Goal: Task Accomplishment & Management: Complete application form

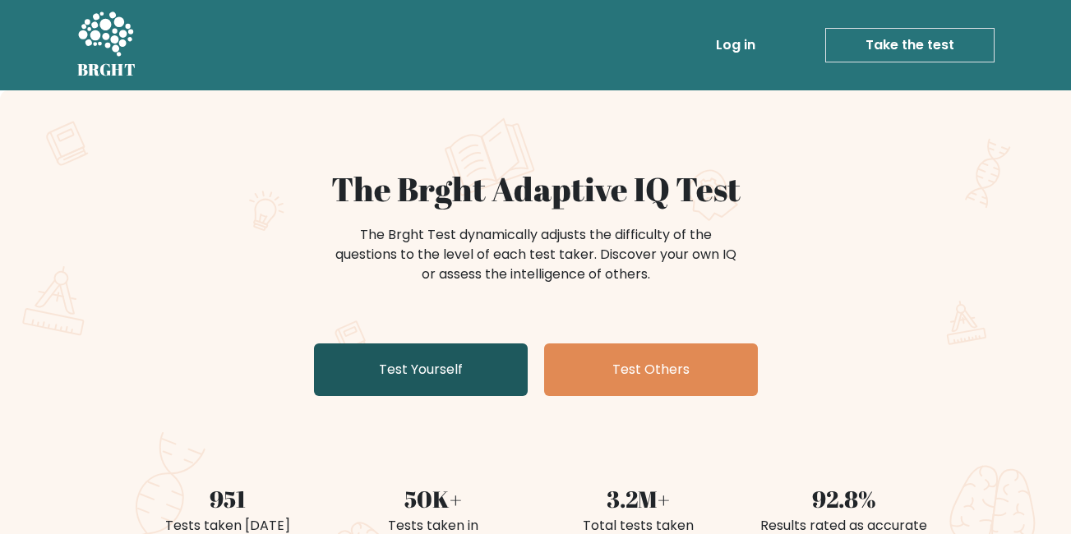
click at [425, 366] on link "Test Yourself" at bounding box center [421, 370] width 214 height 53
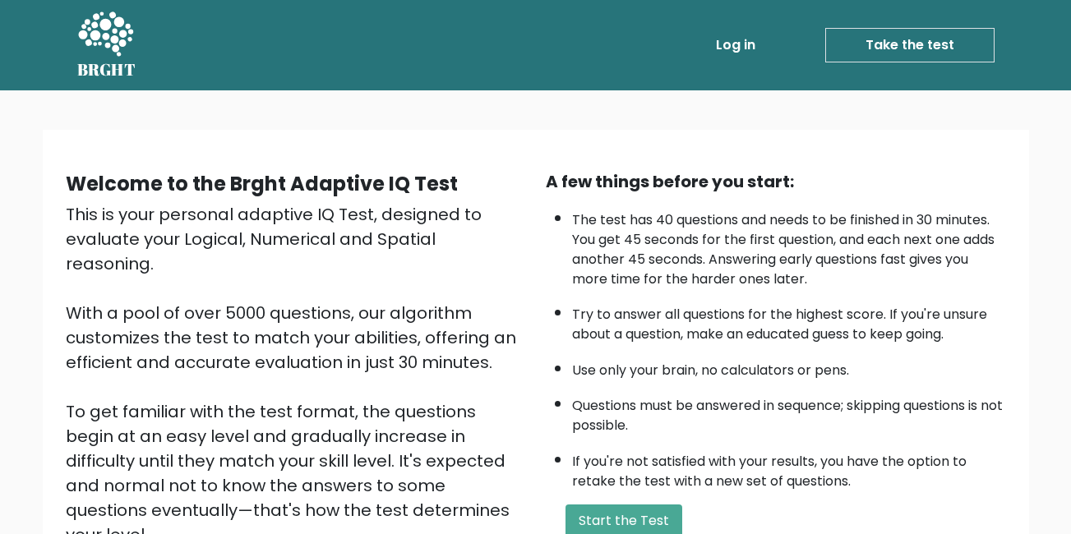
scroll to position [219, 0]
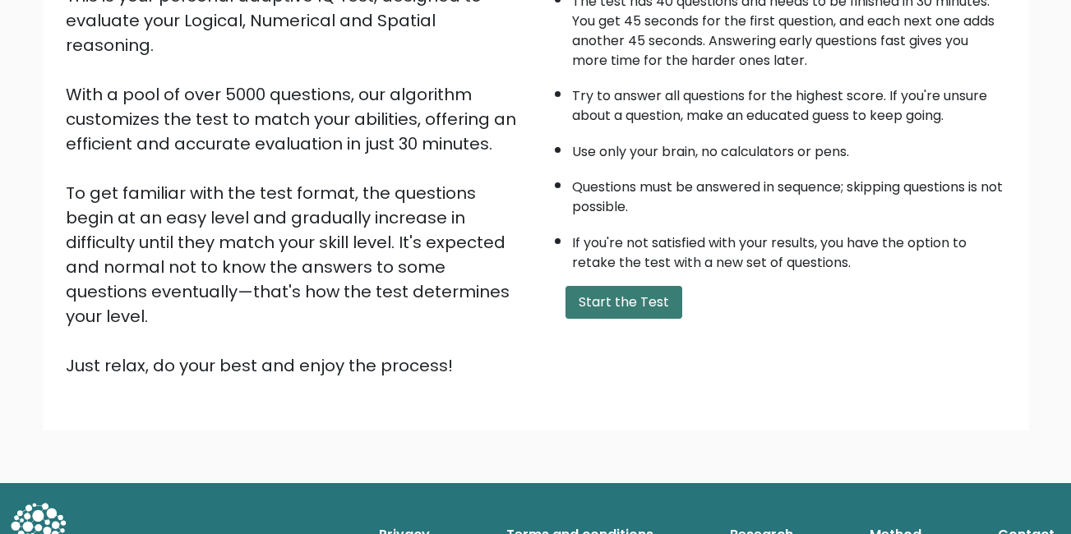
click at [638, 308] on button "Start the Test" at bounding box center [624, 302] width 117 height 33
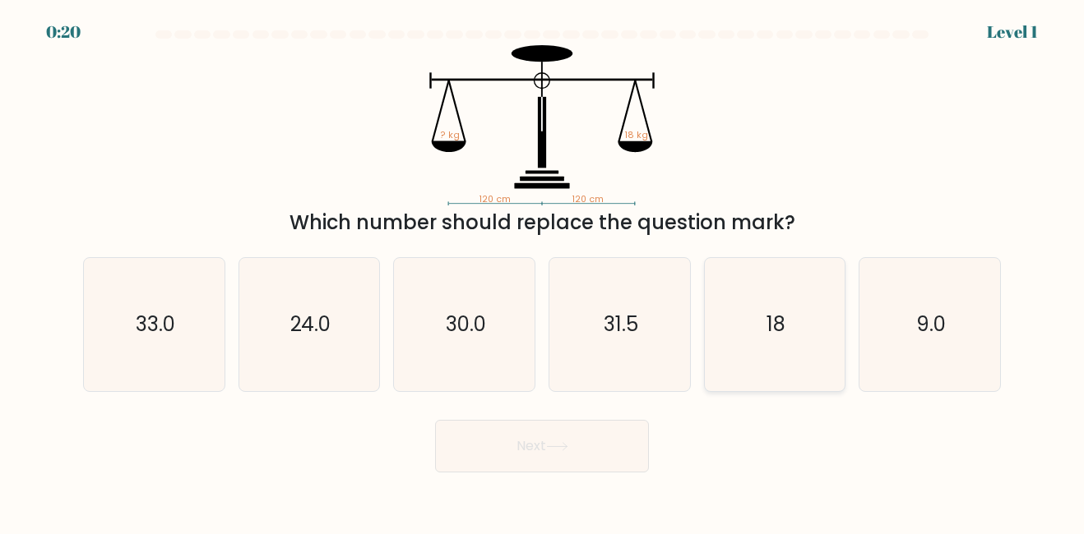
click at [747, 283] on icon "18" at bounding box center [774, 324] width 132 height 132
click at [543, 271] on input "e. 18" at bounding box center [542, 269] width 1 height 4
radio input "true"
click at [562, 457] on button "Next" at bounding box center [542, 446] width 214 height 53
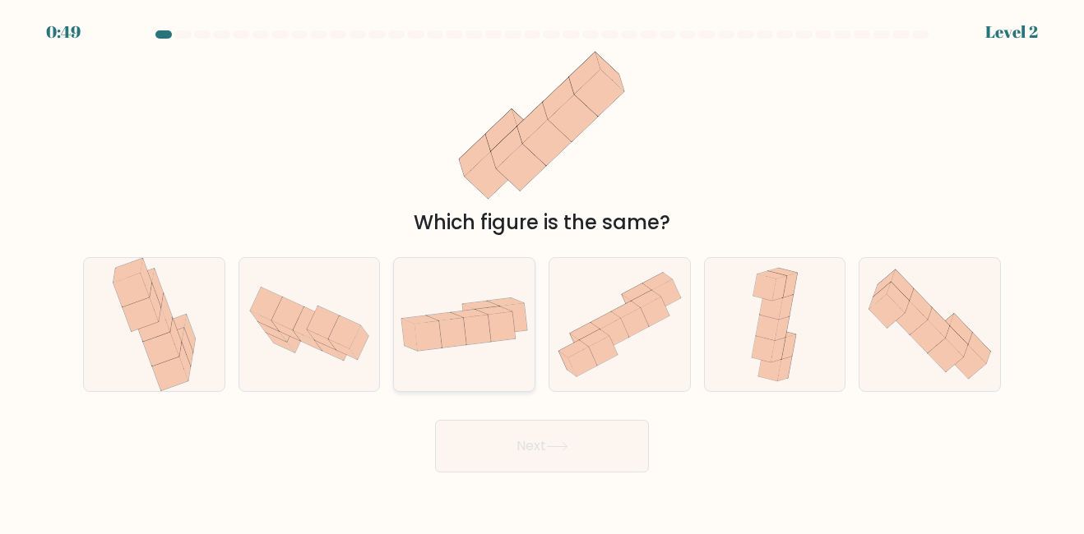
click at [489, 298] on icon at bounding box center [464, 325] width 141 height 72
click at [542, 271] on input "c." at bounding box center [542, 269] width 1 height 4
radio input "true"
click at [553, 455] on button "Next" at bounding box center [542, 446] width 214 height 53
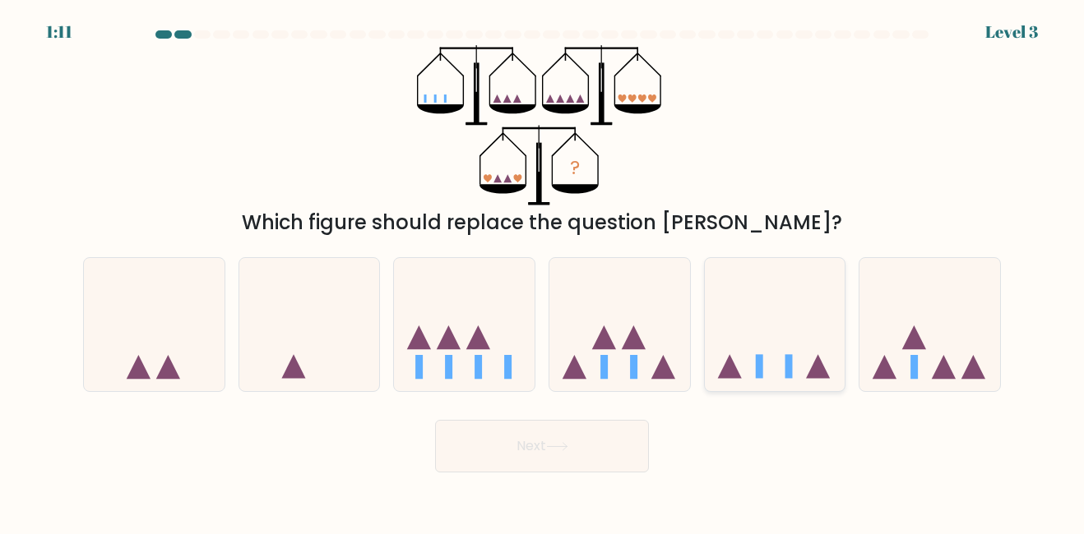
click at [769, 285] on icon at bounding box center [775, 324] width 141 height 116
click at [543, 271] on input "e." at bounding box center [542, 269] width 1 height 4
radio input "true"
click at [596, 442] on button "Next" at bounding box center [542, 446] width 214 height 53
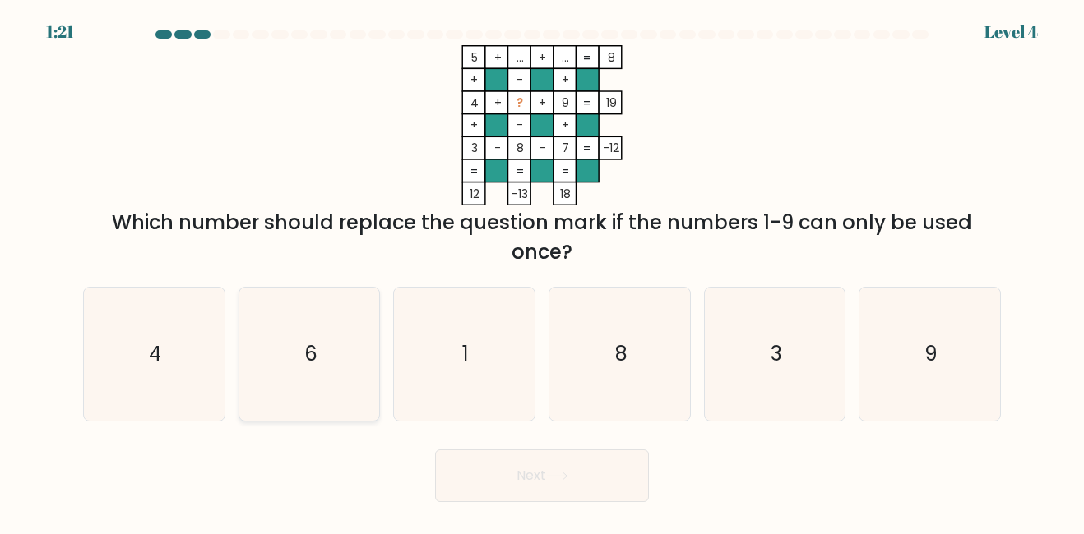
click at [305, 339] on icon "6" at bounding box center [309, 354] width 132 height 132
click at [542, 271] on input "b. 6" at bounding box center [542, 269] width 1 height 4
radio input "true"
click at [523, 477] on button "Next" at bounding box center [542, 476] width 214 height 53
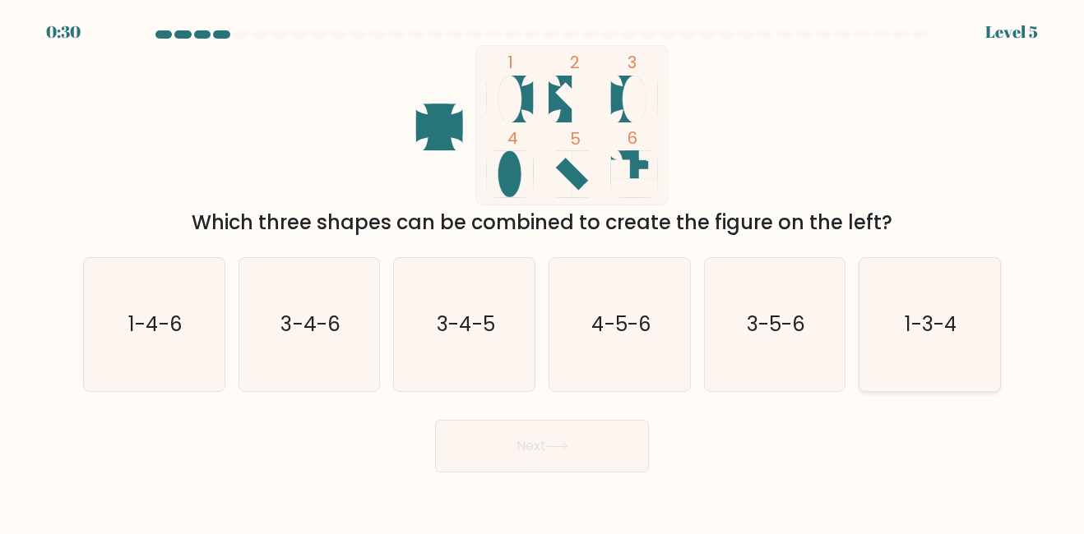
click at [904, 289] on icon "1-3-4" at bounding box center [929, 324] width 132 height 132
click at [543, 271] on input "f. 1-3-4" at bounding box center [542, 269] width 1 height 4
radio input "true"
click at [536, 451] on button "Next" at bounding box center [542, 446] width 214 height 53
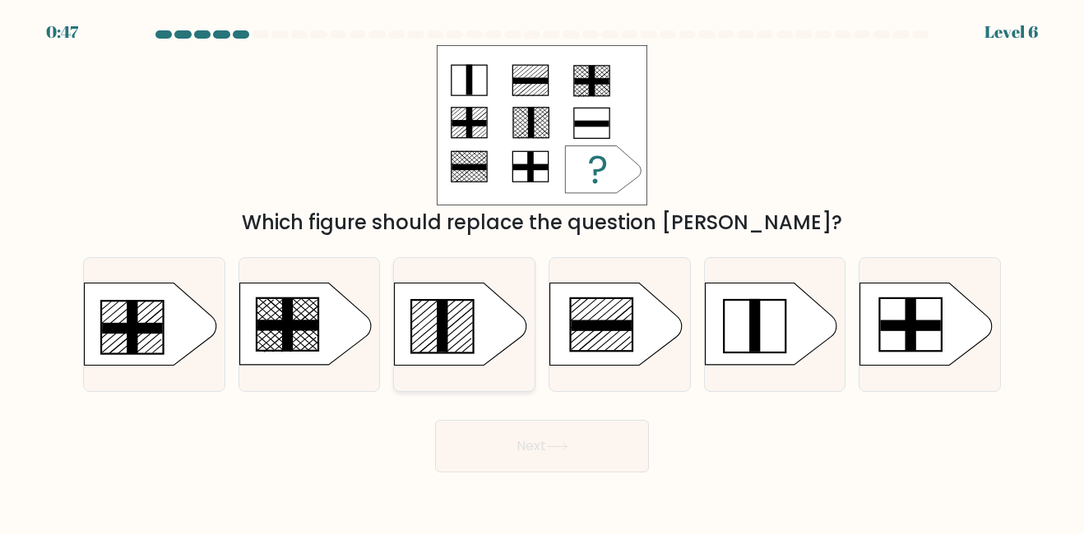
click at [432, 312] on icon at bounding box center [461, 325] width 132 height 82
click at [542, 271] on input "c." at bounding box center [542, 269] width 1 height 4
radio input "true"
click at [482, 446] on button "Next" at bounding box center [542, 446] width 214 height 53
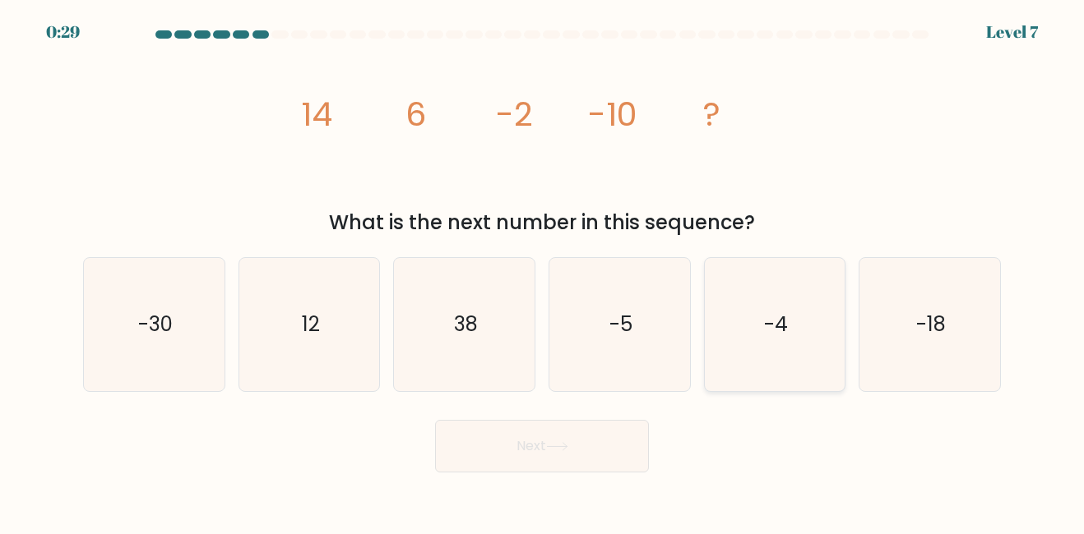
click at [755, 296] on icon "-4" at bounding box center [774, 324] width 132 height 132
click at [543, 271] on input "e. -4" at bounding box center [542, 269] width 1 height 4
radio input "true"
click at [537, 468] on button "Next" at bounding box center [542, 446] width 214 height 53
click at [539, 455] on button "Next" at bounding box center [542, 446] width 214 height 53
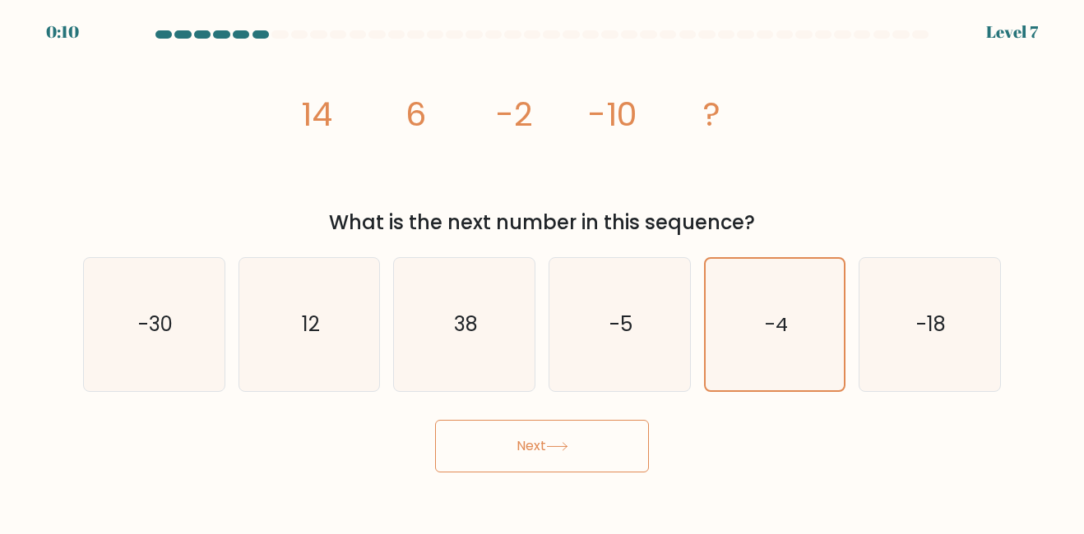
click at [539, 455] on button "Next" at bounding box center [542, 446] width 214 height 53
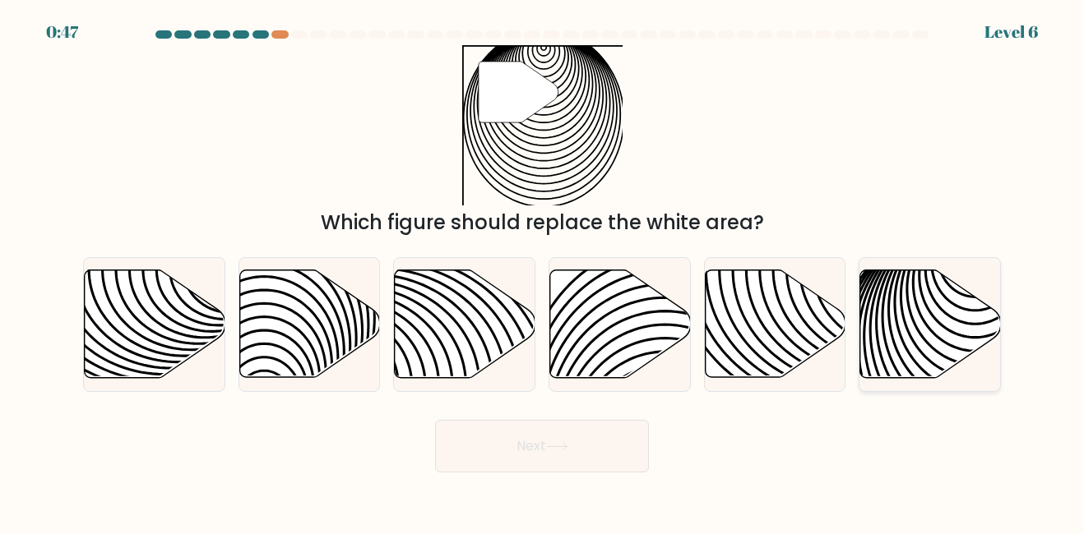
click at [881, 287] on icon at bounding box center [930, 325] width 141 height 108
click at [543, 271] on input "f." at bounding box center [542, 269] width 1 height 4
radio input "true"
click at [617, 427] on button "Next" at bounding box center [542, 446] width 214 height 53
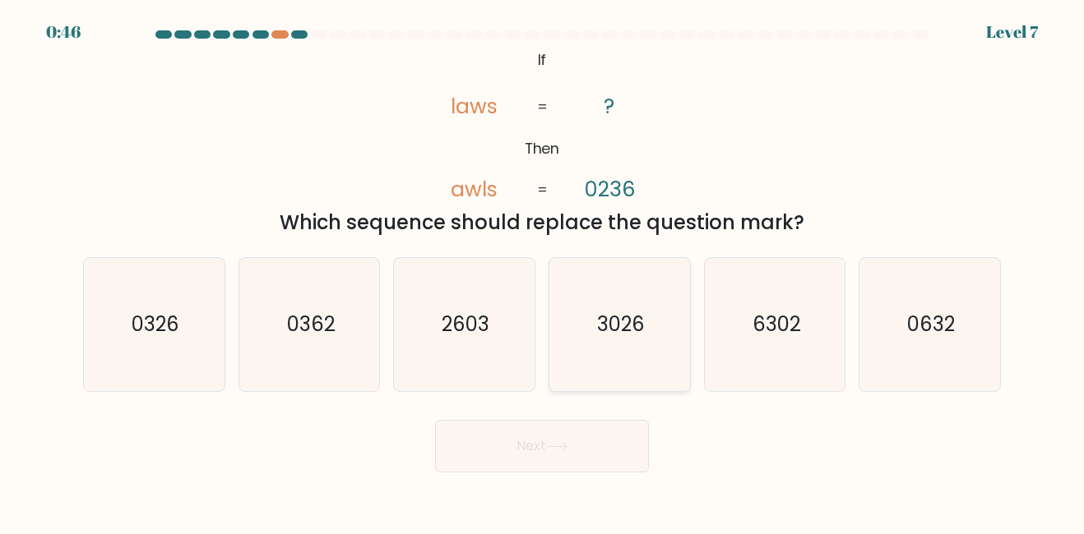
click at [592, 349] on icon "3026" at bounding box center [619, 324] width 132 height 132
click at [543, 271] on input "d. 3026" at bounding box center [542, 269] width 1 height 4
radio input "true"
click at [548, 452] on button "Next" at bounding box center [542, 446] width 214 height 53
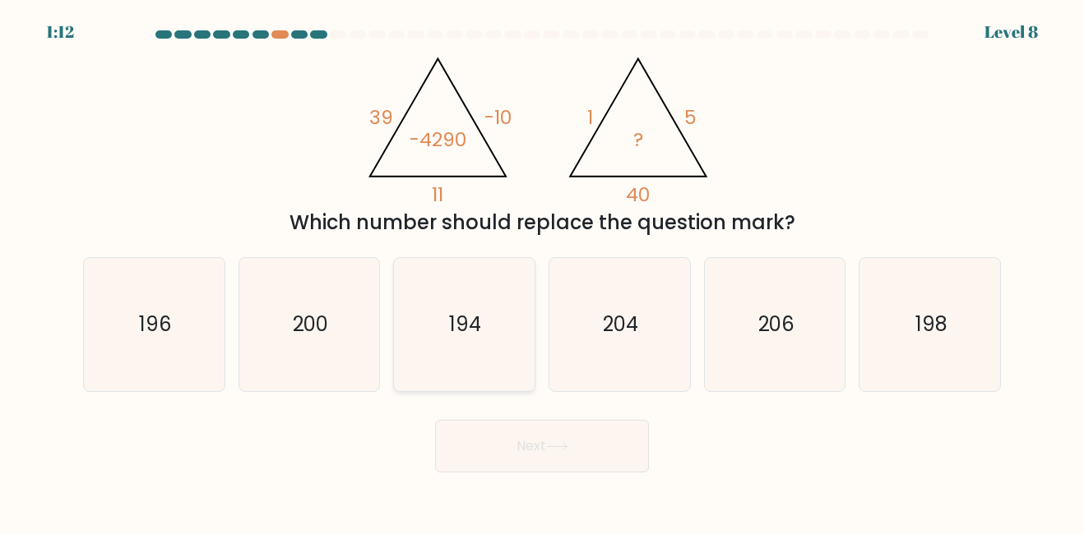
click at [438, 340] on icon "194" at bounding box center [464, 324] width 132 height 132
click at [542, 271] on input "c. 194" at bounding box center [542, 269] width 1 height 4
radio input "true"
click at [721, 345] on icon "206" at bounding box center [774, 324] width 132 height 132
click at [543, 271] on input "e. 206" at bounding box center [542, 269] width 1 height 4
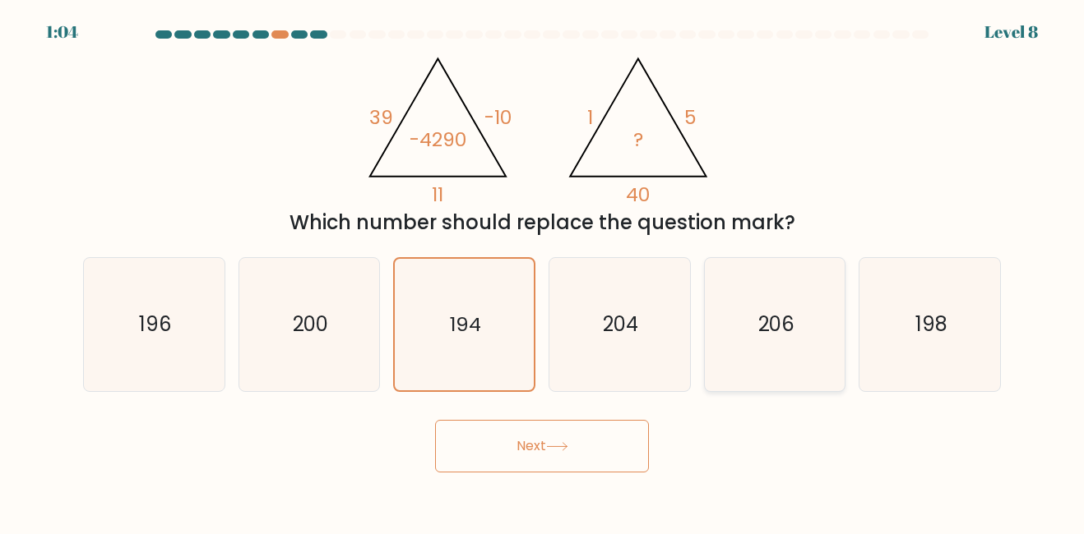
radio input "true"
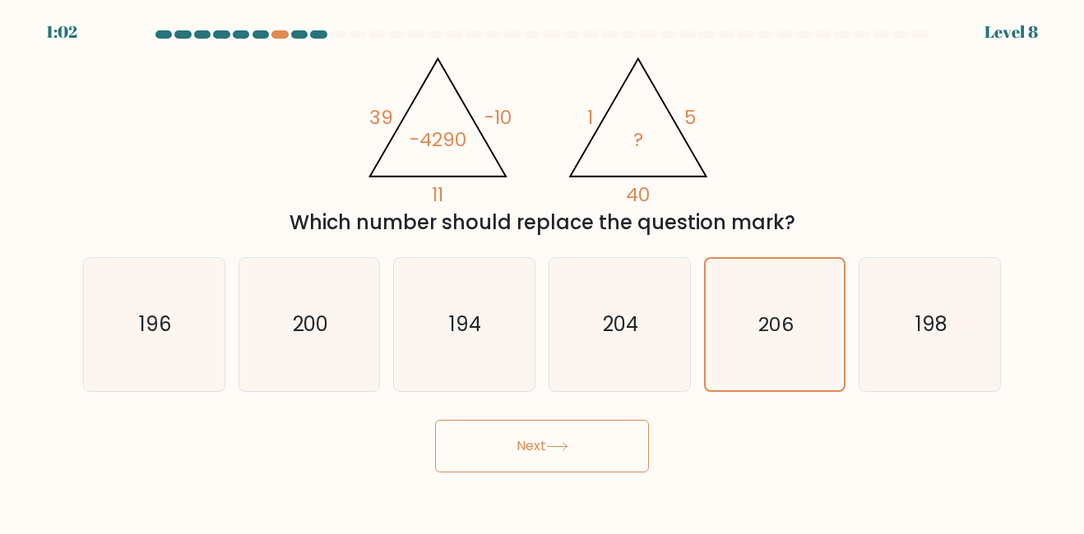
click at [549, 445] on button "Next" at bounding box center [542, 446] width 214 height 53
click at [567, 433] on button "Next" at bounding box center [542, 446] width 214 height 53
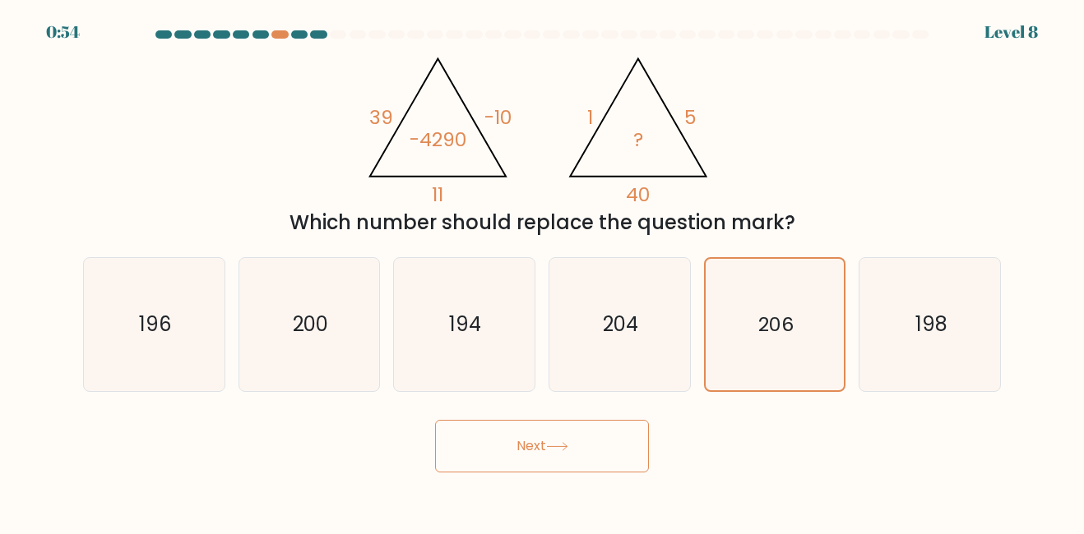
click at [567, 433] on button "Next" at bounding box center [542, 446] width 214 height 53
click at [599, 440] on button "Next" at bounding box center [542, 446] width 214 height 53
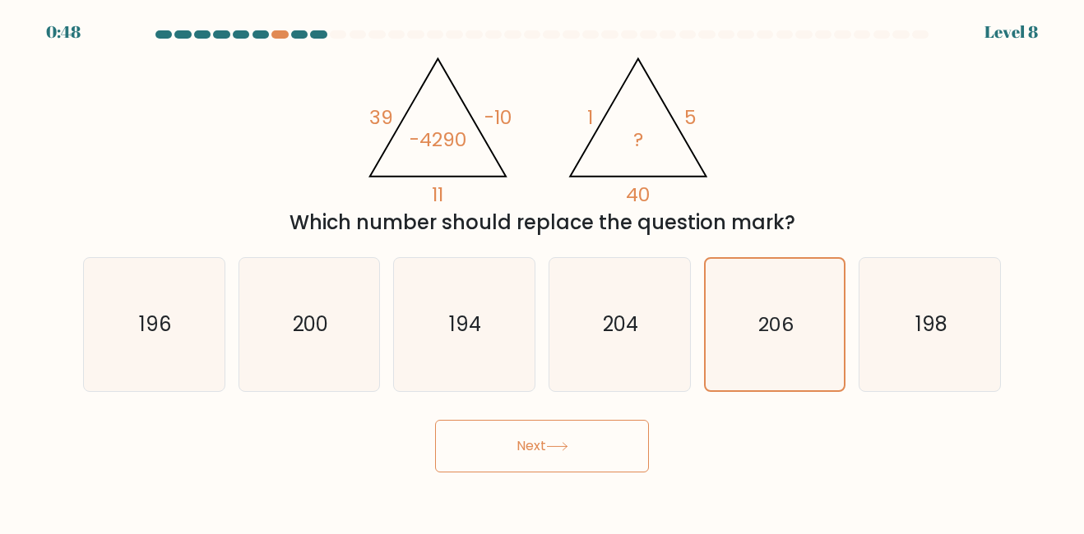
click at [599, 440] on button "Next" at bounding box center [542, 446] width 214 height 53
drag, startPoint x: 599, startPoint y: 440, endPoint x: 899, endPoint y: 30, distance: 508.3
click at [899, 30] on body "0:47 Level 8" at bounding box center [542, 267] width 1084 height 534
click at [767, 318] on text "206" at bounding box center [775, 324] width 35 height 27
click at [543, 271] on input "e. 206" at bounding box center [542, 269] width 1 height 4
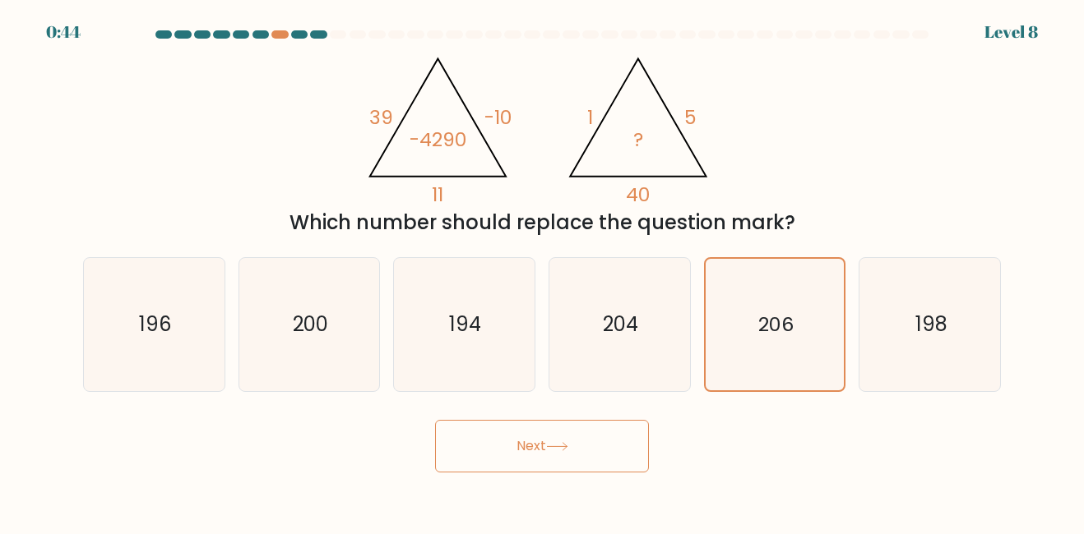
click at [565, 456] on button "Next" at bounding box center [542, 446] width 214 height 53
click at [607, 326] on text "204" at bounding box center [621, 324] width 36 height 27
click at [543, 271] on input "d. 204" at bounding box center [542, 269] width 1 height 4
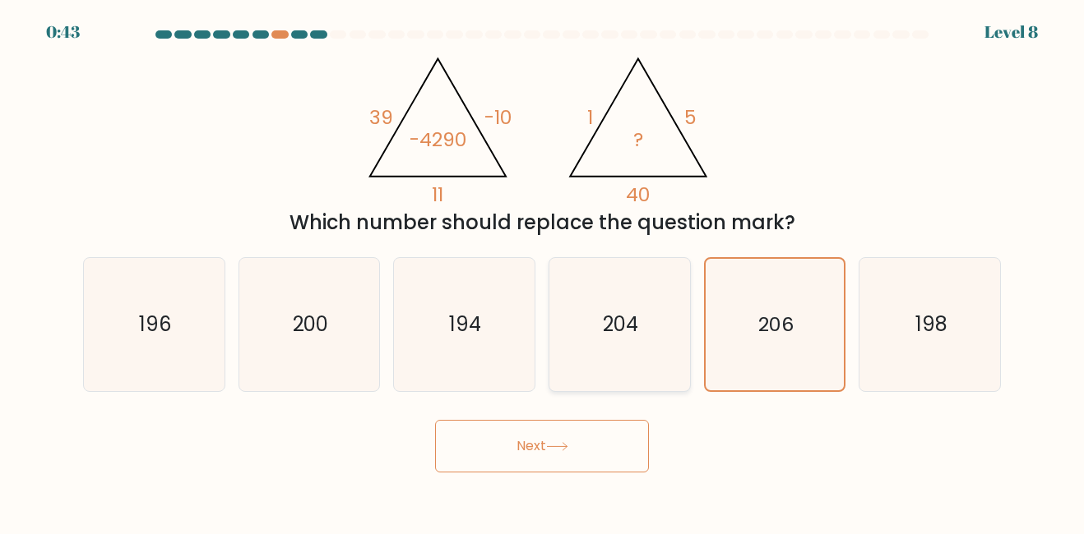
radio input "true"
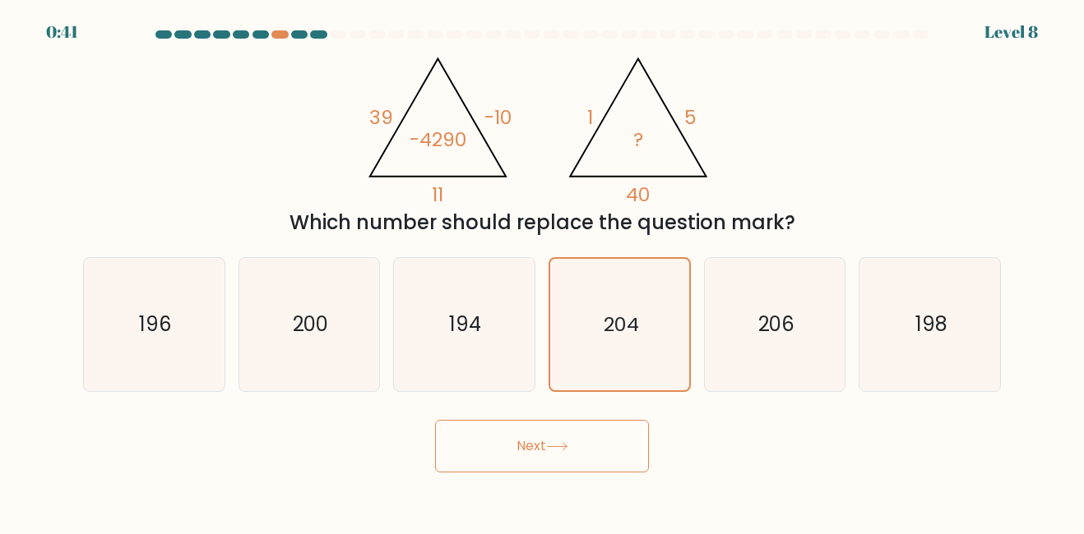
click at [563, 433] on button "Next" at bounding box center [542, 446] width 214 height 53
click at [441, 293] on icon "194" at bounding box center [464, 324] width 132 height 132
click at [542, 271] on input "c. 194" at bounding box center [542, 269] width 1 height 4
radio input "true"
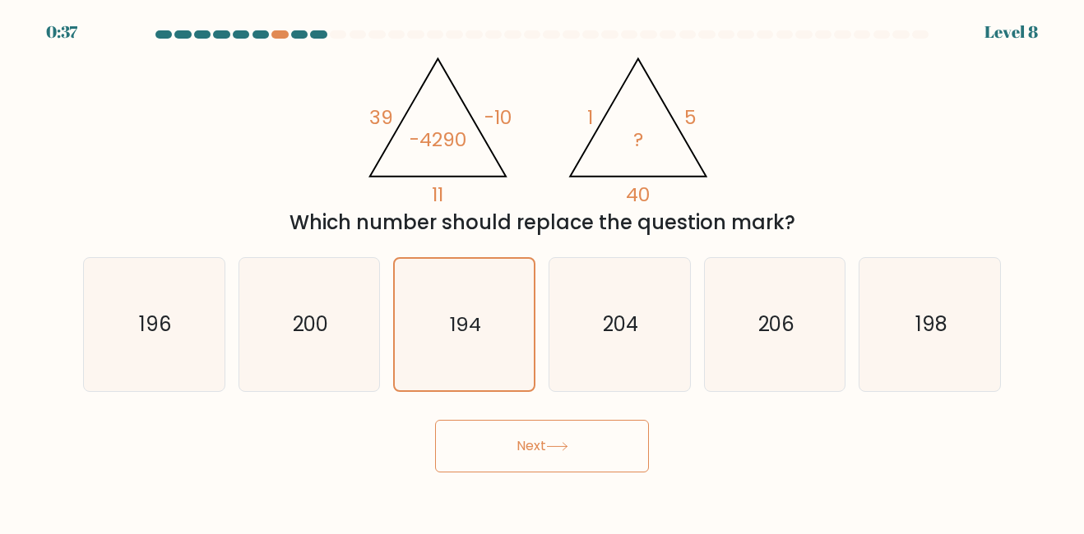
click at [509, 456] on button "Next" at bounding box center [542, 446] width 214 height 53
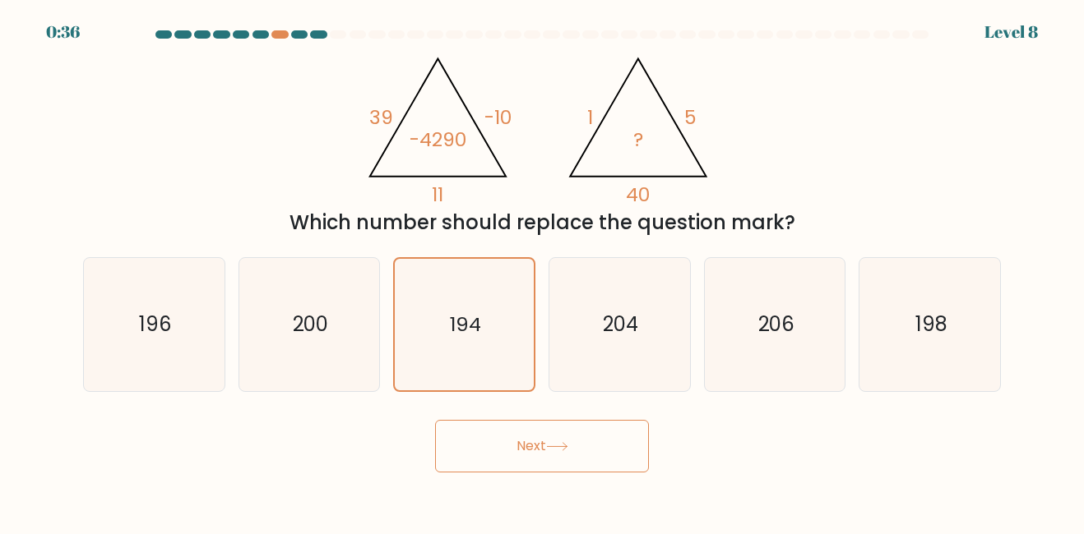
click at [509, 456] on button "Next" at bounding box center [542, 446] width 214 height 53
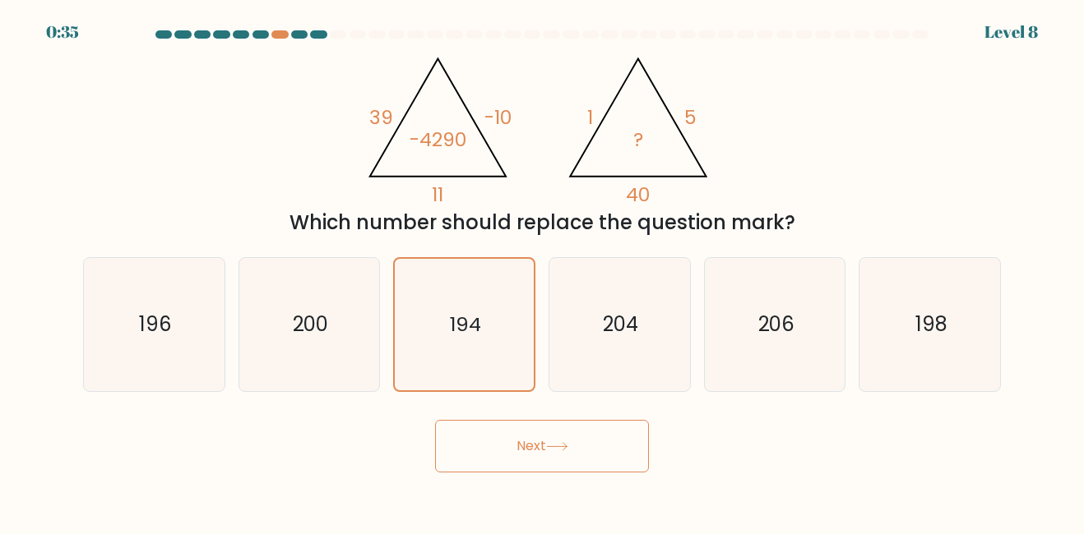
click at [509, 456] on button "Next" at bounding box center [542, 446] width 214 height 53
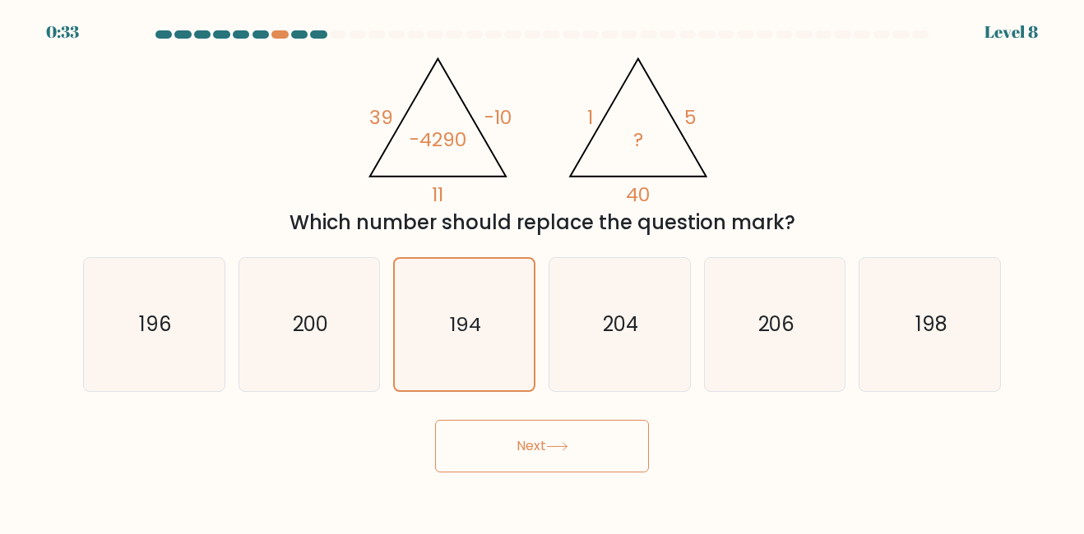
click at [509, 456] on button "Next" at bounding box center [542, 446] width 214 height 53
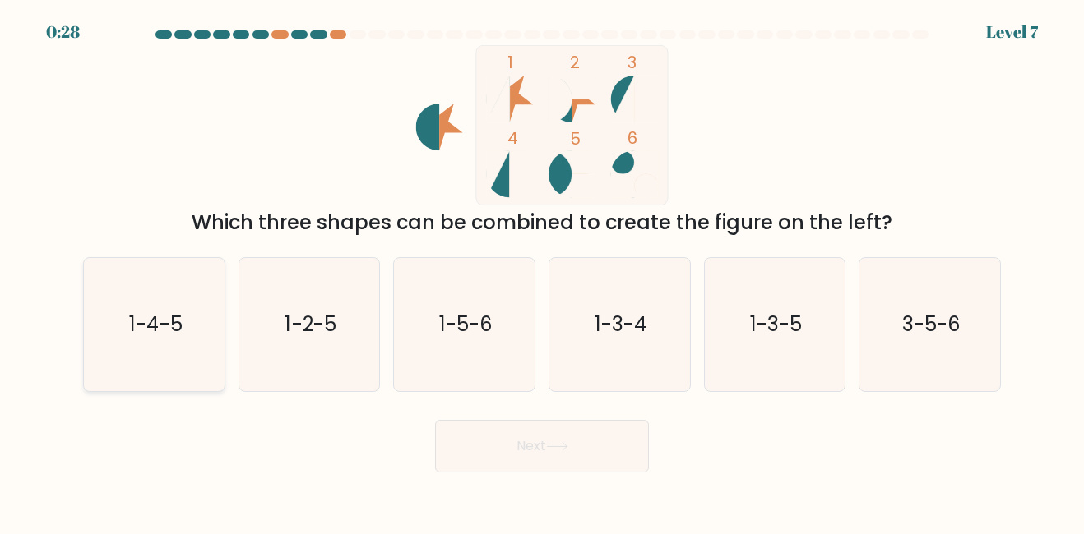
click at [158, 303] on icon "1-4-5" at bounding box center [154, 324] width 132 height 132
click at [542, 271] on input "a. 1-4-5" at bounding box center [542, 269] width 1 height 4
radio input "true"
click at [597, 460] on button "Next" at bounding box center [542, 446] width 214 height 53
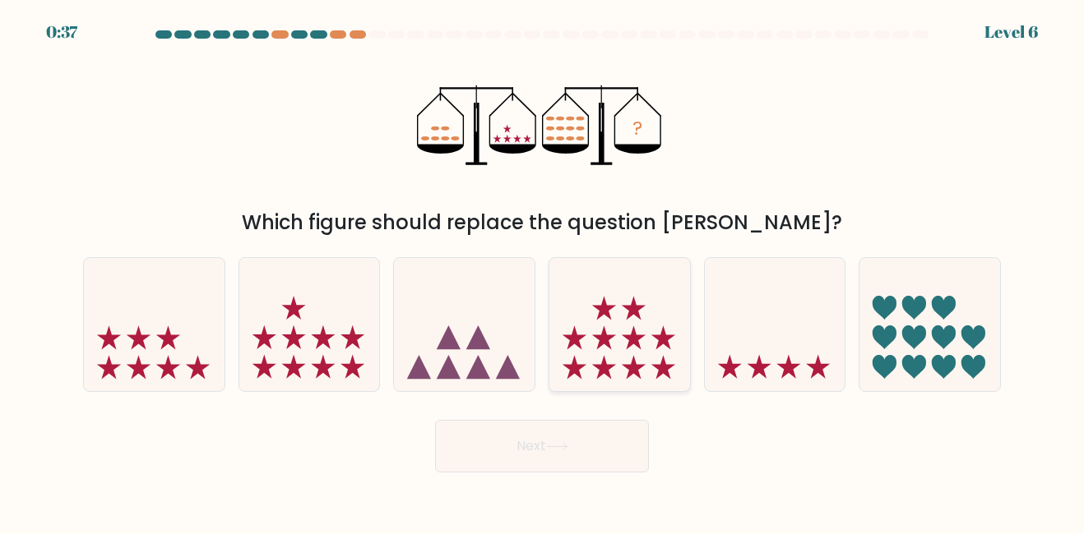
click at [676, 359] on icon at bounding box center [619, 324] width 141 height 116
click at [543, 271] on input "d." at bounding box center [542, 269] width 1 height 4
radio input "true"
click at [601, 436] on button "Next" at bounding box center [542, 446] width 214 height 53
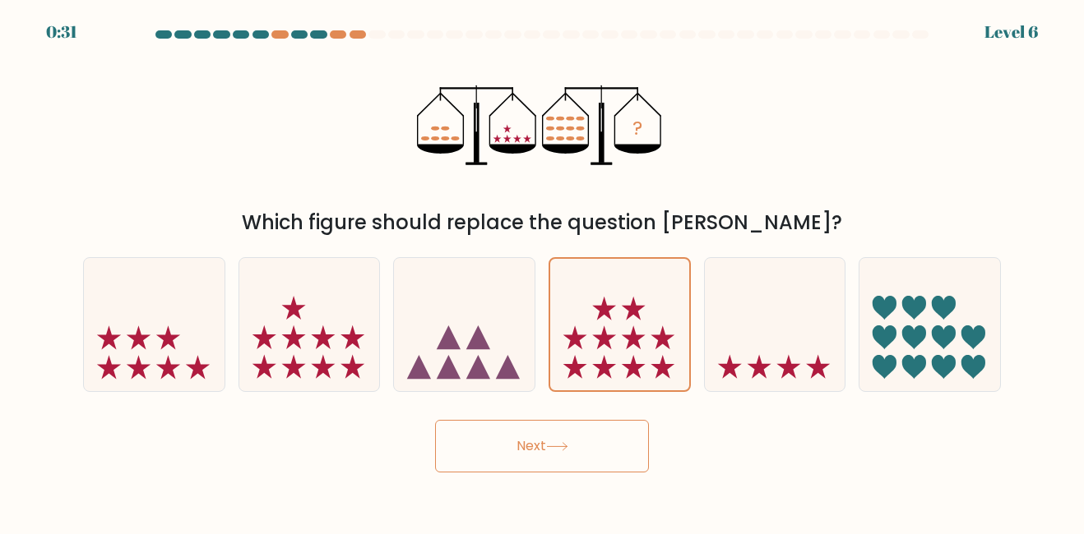
click at [576, 453] on button "Next" at bounding box center [542, 446] width 214 height 53
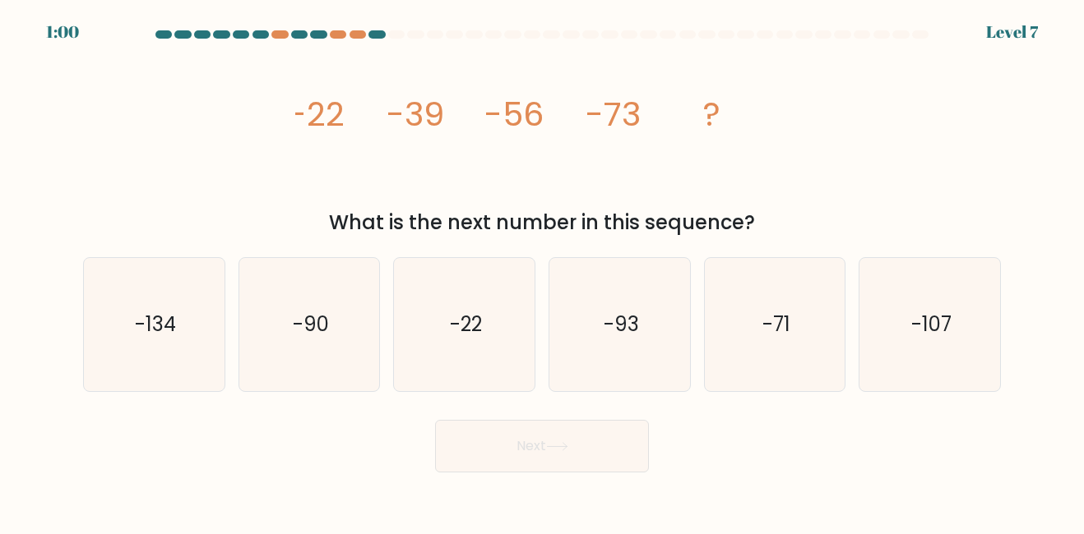
click at [516, 200] on icon "image/svg+xml -22 -39 -56 -73 ?" at bounding box center [541, 125] width 493 height 160
click at [900, 293] on icon "-107" at bounding box center [929, 324] width 132 height 132
click at [543, 271] on input "f. -107" at bounding box center [542, 269] width 1 height 4
radio input "true"
click at [609, 317] on text "-93" at bounding box center [620, 324] width 35 height 27
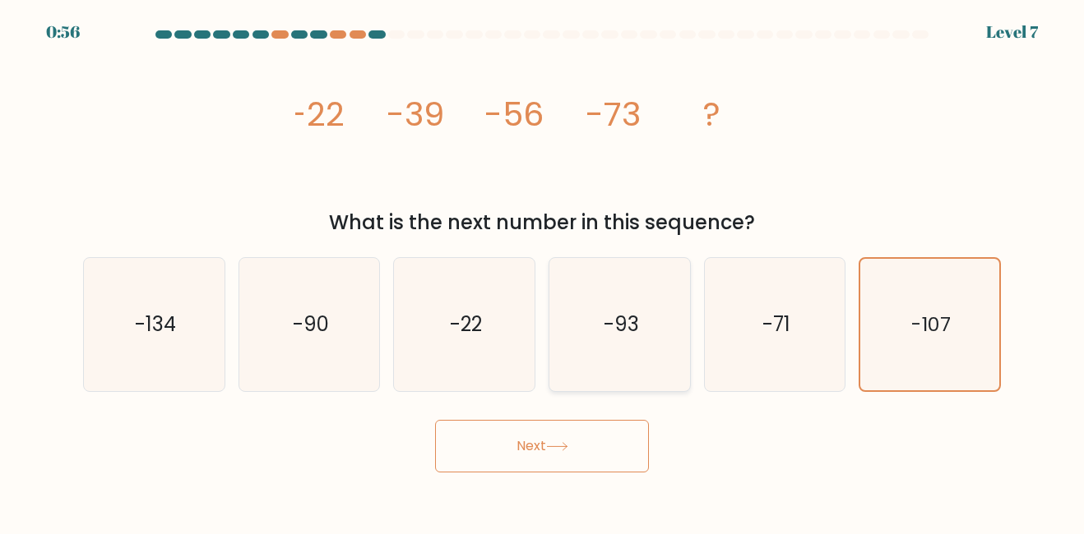
click at [543, 271] on input "d. -93" at bounding box center [542, 269] width 1 height 4
radio input "true"
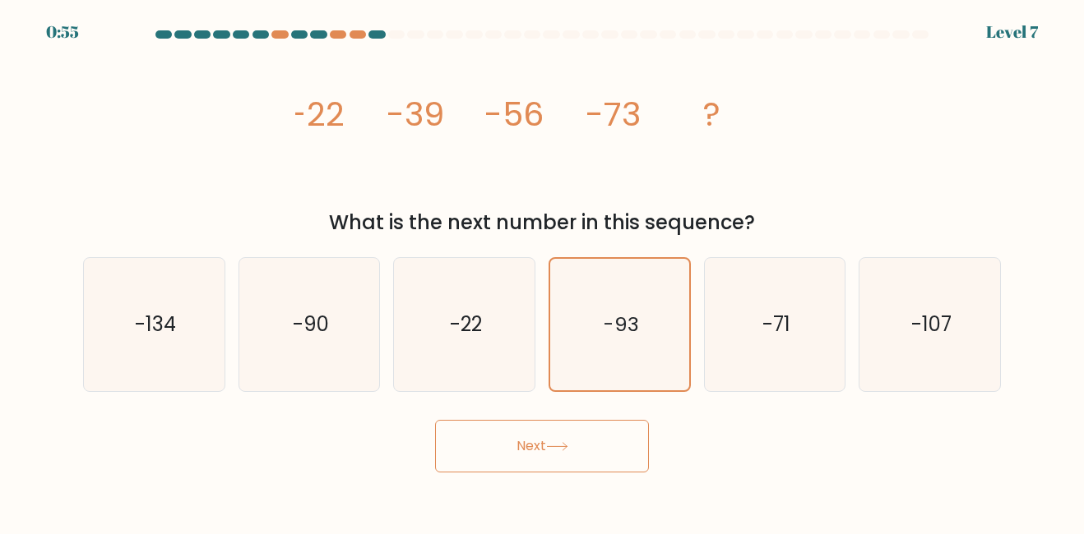
click at [569, 454] on button "Next" at bounding box center [542, 446] width 214 height 53
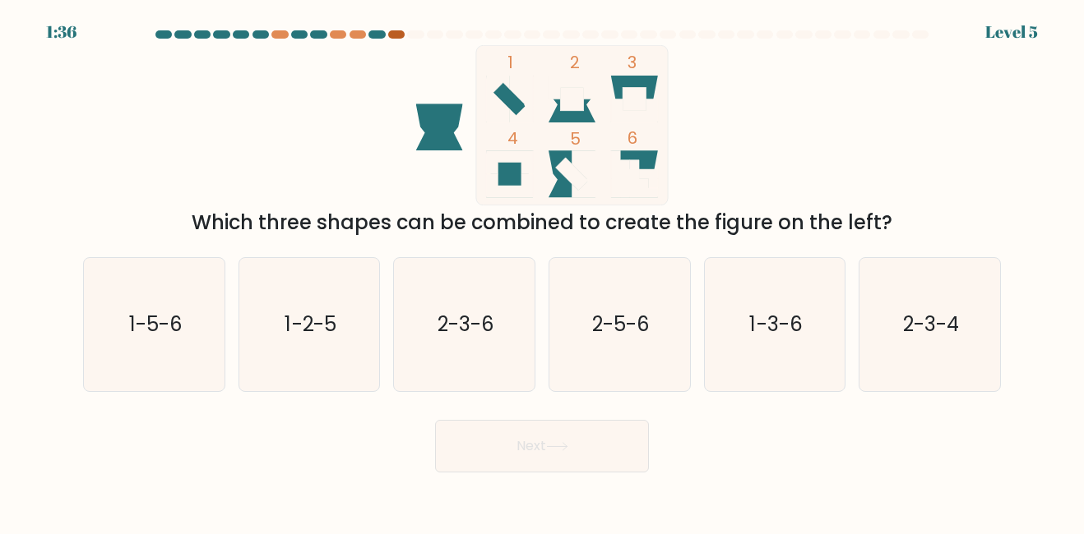
click at [395, 32] on div at bounding box center [396, 34] width 16 height 8
click at [890, 273] on icon "2-3-4" at bounding box center [929, 324] width 132 height 132
click at [543, 271] on input "f. 2-3-4" at bounding box center [542, 269] width 1 height 4
radio input "true"
click at [598, 433] on button "Next" at bounding box center [542, 446] width 214 height 53
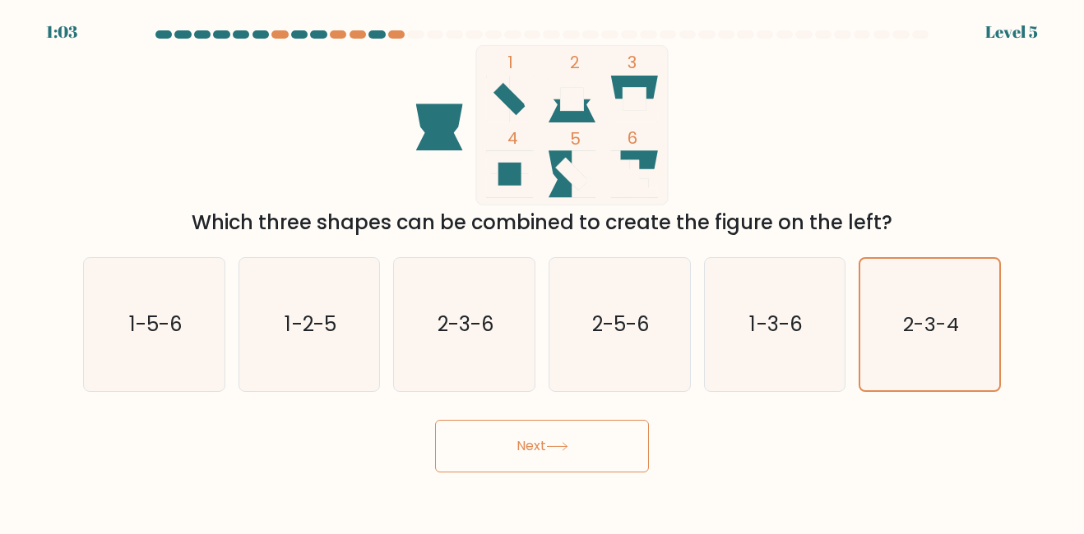
click at [598, 433] on button "Next" at bounding box center [542, 446] width 214 height 53
click at [534, 441] on button "Next" at bounding box center [542, 446] width 214 height 53
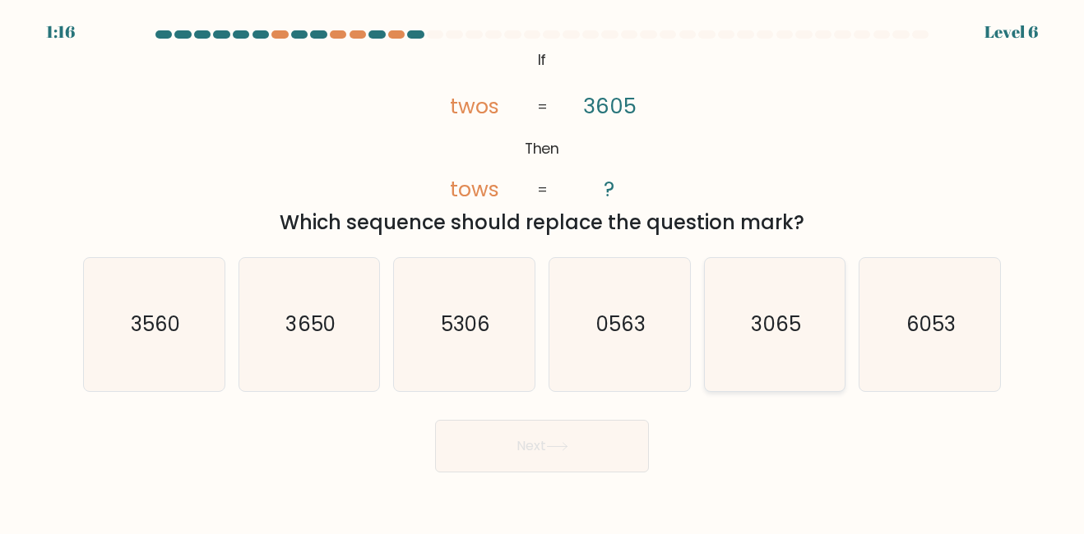
click at [810, 349] on icon "3065" at bounding box center [774, 324] width 132 height 132
click at [543, 271] on input "e. 3065" at bounding box center [542, 269] width 1 height 4
radio input "true"
click at [571, 462] on button "Next" at bounding box center [542, 446] width 214 height 53
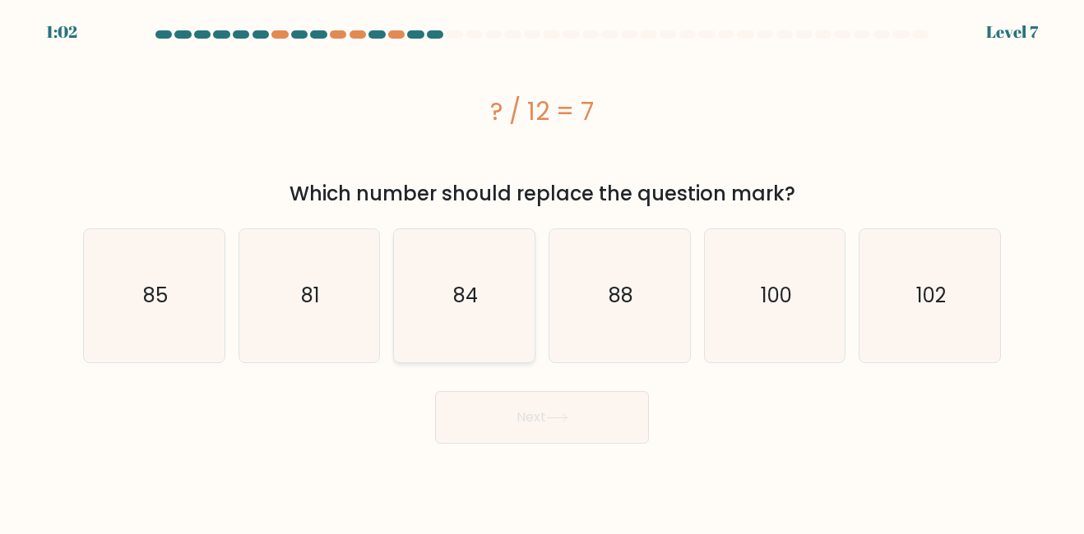
click at [482, 295] on icon "84" at bounding box center [464, 295] width 132 height 132
click at [542, 271] on input "c. 84" at bounding box center [542, 269] width 1 height 4
radio input "true"
click at [476, 432] on button "Next" at bounding box center [542, 417] width 214 height 53
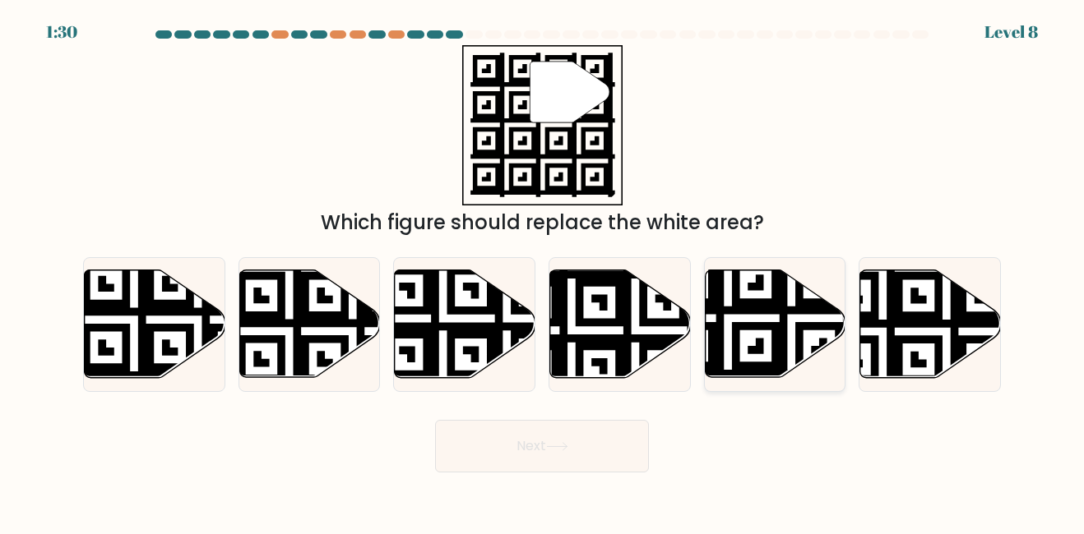
click at [772, 310] on icon at bounding box center [727, 382] width 255 height 255
click at [543, 271] on input "e." at bounding box center [542, 269] width 1 height 4
radio input "true"
click at [619, 421] on button "Next" at bounding box center [542, 446] width 214 height 53
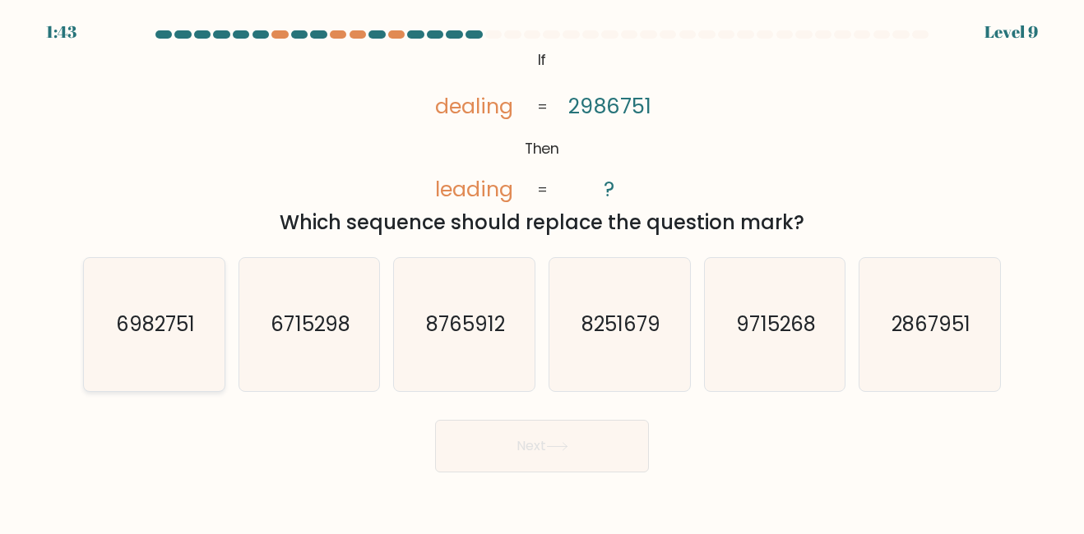
click at [161, 334] on text "6982751" at bounding box center [155, 324] width 79 height 27
click at [542, 271] on input "a. 6982751" at bounding box center [542, 269] width 1 height 4
radio input "true"
click at [533, 427] on button "Next" at bounding box center [542, 446] width 214 height 53
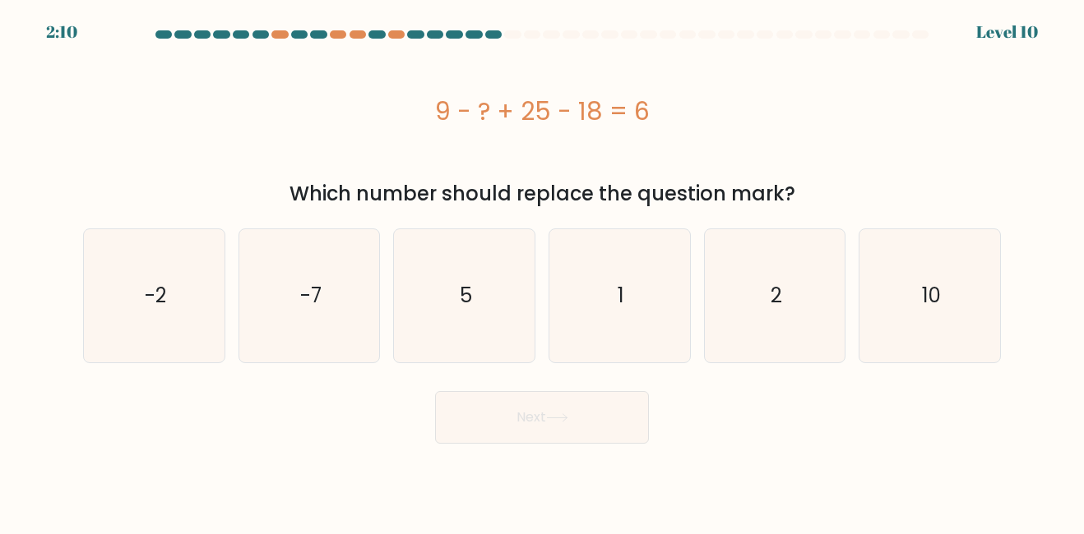
drag, startPoint x: 376, startPoint y: 124, endPoint x: 310, endPoint y: 106, distance: 68.2
click at [310, 106] on div "9 - ? + 25 - 18 = 6" at bounding box center [542, 111] width 918 height 37
click at [477, 256] on icon "5" at bounding box center [464, 295] width 132 height 132
click at [542, 267] on input "c. 5" at bounding box center [542, 269] width 1 height 4
radio input "true"
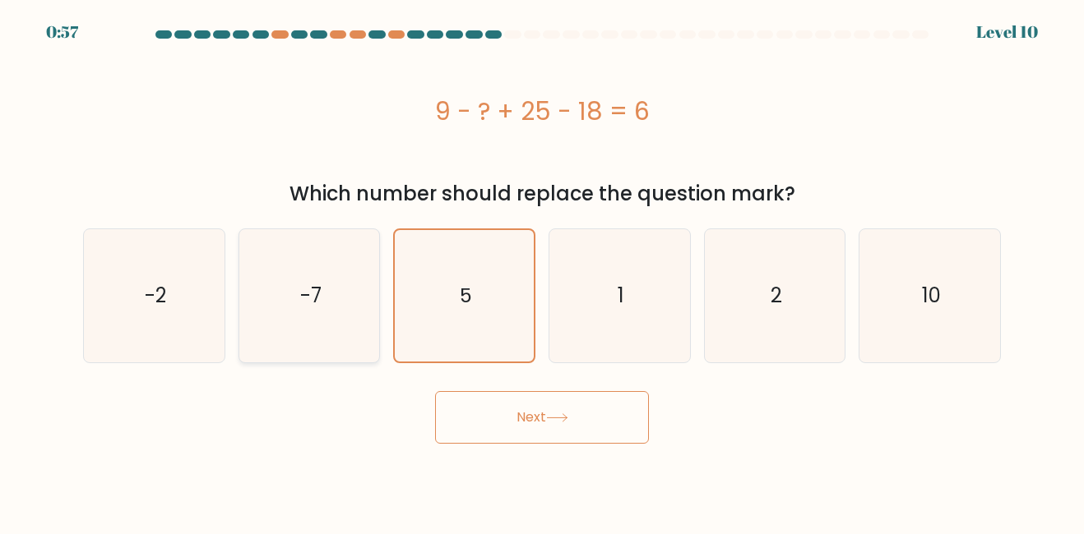
click at [298, 295] on icon "-7" at bounding box center [309, 295] width 132 height 132
click at [542, 271] on input "b. -7" at bounding box center [542, 269] width 1 height 4
radio input "true"
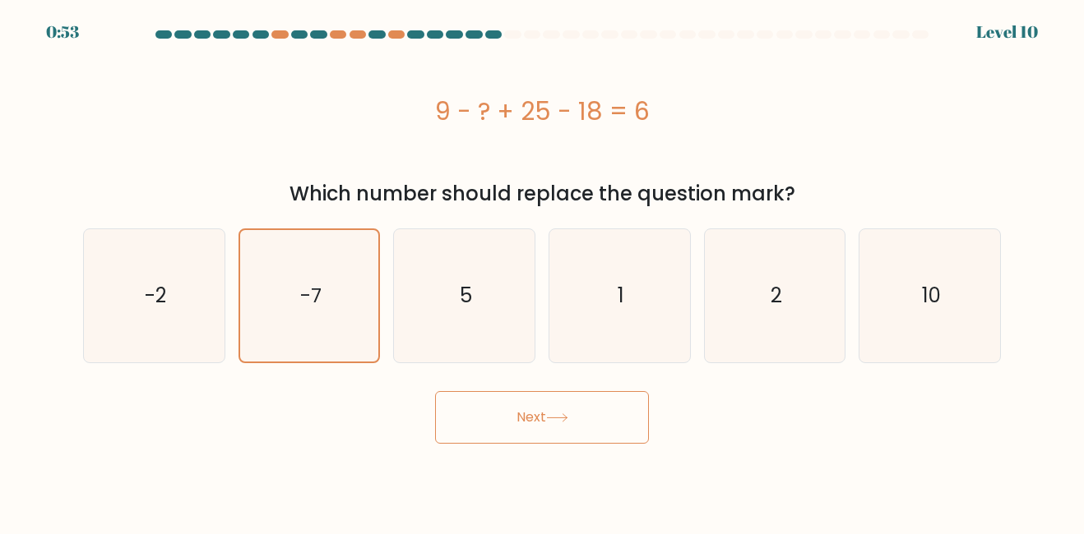
click at [550, 425] on button "Next" at bounding box center [542, 417] width 214 height 53
click at [452, 427] on button "Next" at bounding box center [542, 417] width 214 height 53
drag, startPoint x: 324, startPoint y: 108, endPoint x: 312, endPoint y: 127, distance: 22.6
click at [312, 127] on div "9 - ? + 25 - 18 = 6" at bounding box center [542, 111] width 918 height 37
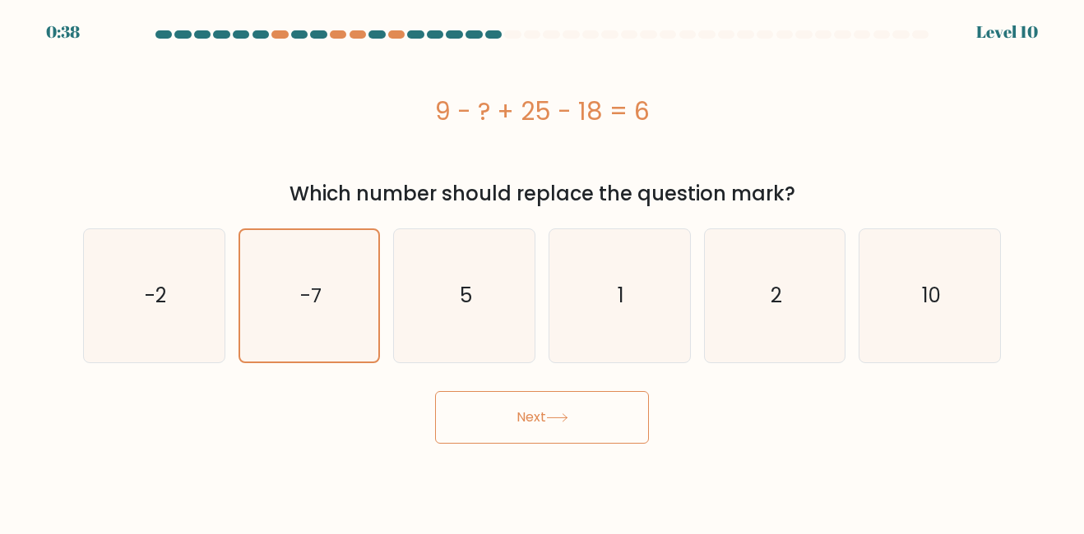
click at [474, 409] on button "Next" at bounding box center [542, 417] width 214 height 53
